Goal: Task Accomplishment & Management: Use online tool/utility

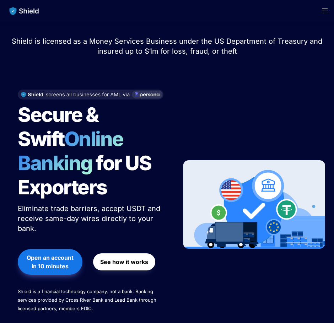
click at [322, 13] on span "Open menu" at bounding box center [324, 10] width 18 height 21
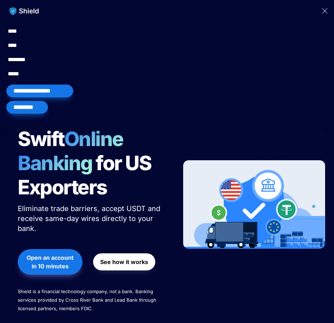
click at [28, 15] on img "main navigation" at bounding box center [24, 11] width 37 height 15
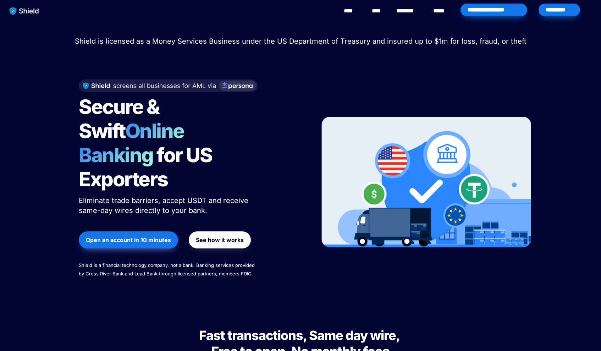
click at [333, 14] on div "*********" at bounding box center [560, 10] width 42 height 13
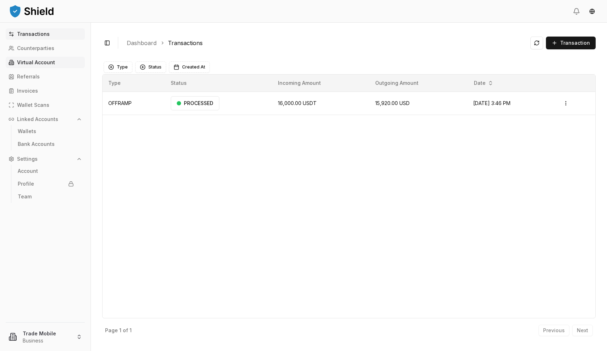
click at [26, 59] on link "Virtual Account" at bounding box center [45, 62] width 79 height 11
click at [21, 66] on link "Virtual Account" at bounding box center [45, 62] width 79 height 11
click at [6, 61] on link "Virtual Account" at bounding box center [45, 62] width 79 height 11
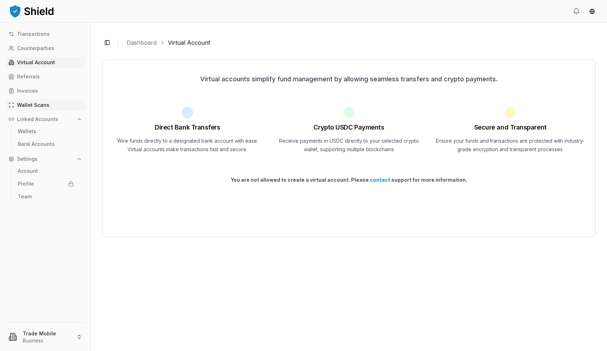
click at [23, 100] on link "Wallet Scans" at bounding box center [45, 104] width 79 height 11
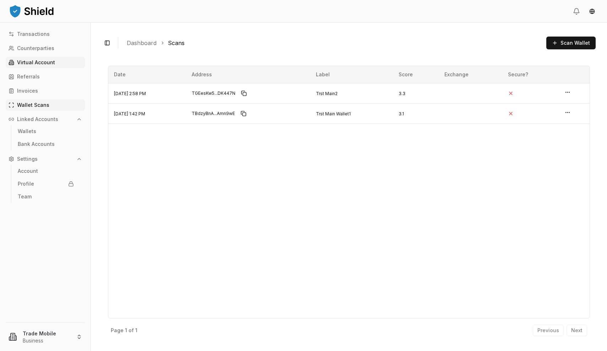
click at [30, 61] on p "Virtual Account" at bounding box center [36, 62] width 38 height 5
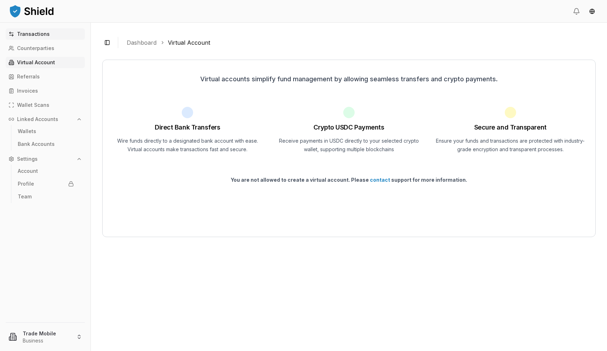
click at [30, 39] on link "Transactions" at bounding box center [45, 33] width 79 height 11
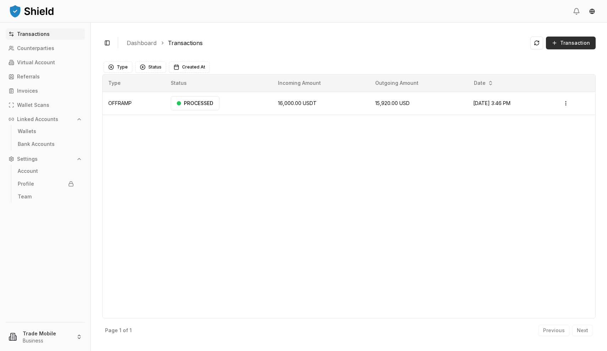
click at [569, 46] on button "Transaction" at bounding box center [571, 43] width 50 height 13
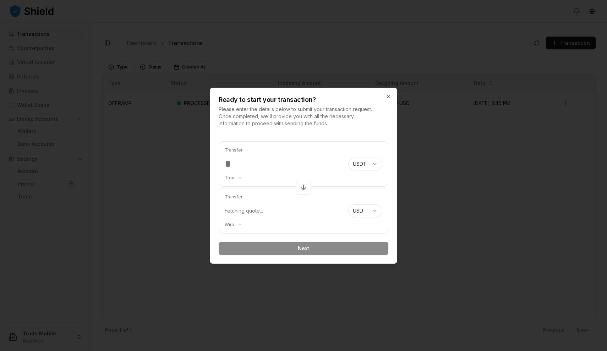
type input "*****"
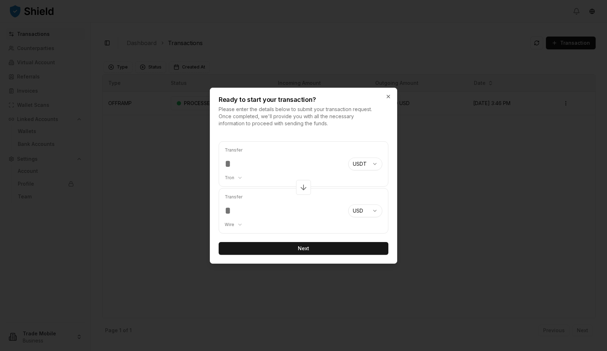
type input "*****"
click at [288, 216] on input "*****" at bounding box center [284, 210] width 118 height 13
click at [303, 247] on button "Next" at bounding box center [304, 248] width 170 height 13
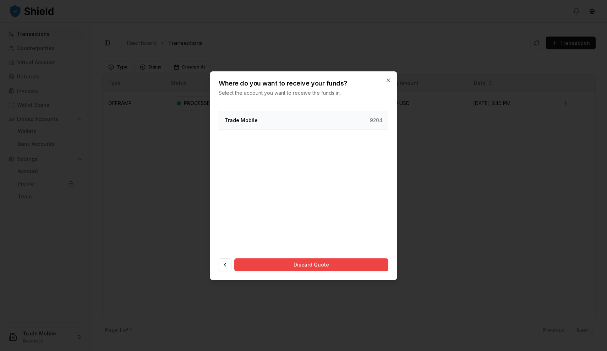
click at [362, 121] on div "Trade Mobile 9204" at bounding box center [304, 120] width 170 height 19
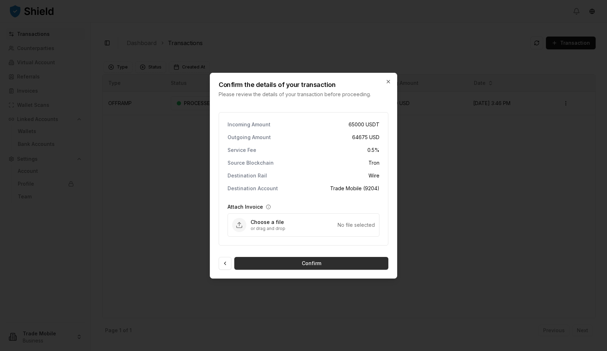
click at [318, 265] on button "Confirm" at bounding box center [311, 263] width 154 height 13
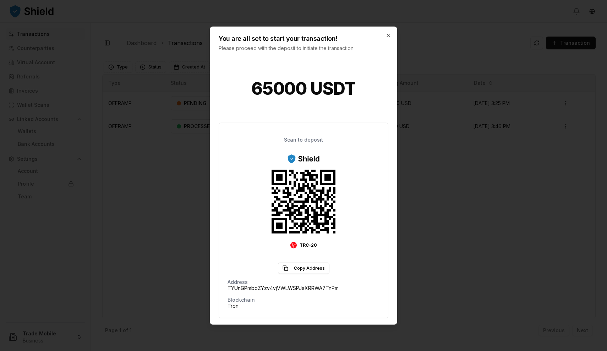
click at [393, 36] on div "You are all set to start your transaction! Please proceed with the deposit to i…" at bounding box center [303, 39] width 187 height 25
click at [389, 36] on icon "button" at bounding box center [389, 35] width 6 height 6
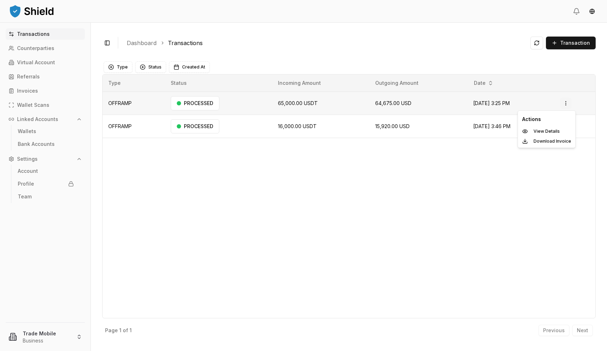
click at [568, 103] on html "Transactions Counterparties Virtual Account Referrals Invoices Wallet Scans Lin…" at bounding box center [303, 175] width 607 height 351
click at [532, 129] on div "View Details" at bounding box center [546, 131] width 55 height 10
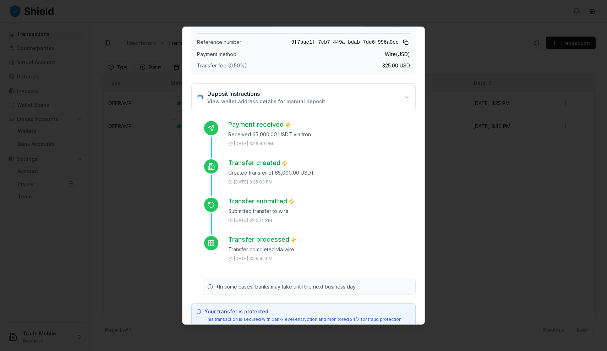
scroll to position [65, 0]
